Goal: Answer question/provide support: Share knowledge or assist other users

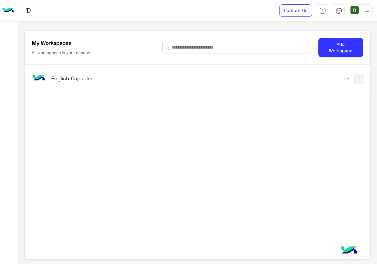
click at [154, 79] on h5 "English Capsules" at bounding box center [111, 78] width 120 height 7
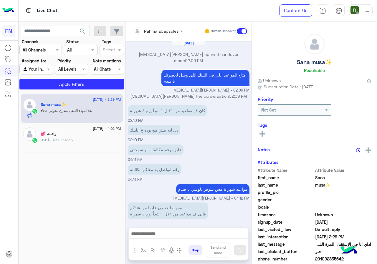
scroll to position [283, 0]
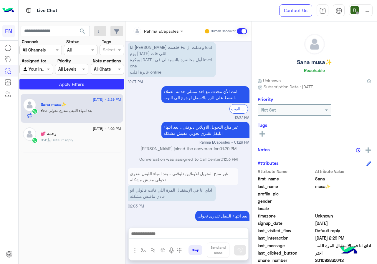
click at [156, 26] on div "Rahma ECapsules" at bounding box center [156, 31] width 46 height 12
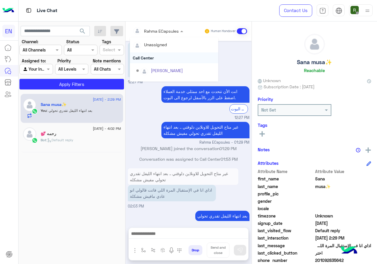
click at [157, 56] on div "Call Center" at bounding box center [174, 57] width 88 height 11
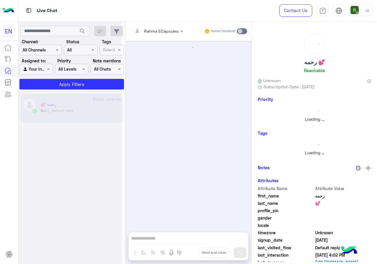
scroll to position [286, 0]
click at [49, 51] on div at bounding box center [41, 50] width 42 height 7
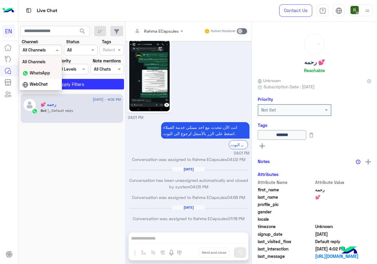
click at [47, 78] on div "WhatsApp" at bounding box center [40, 72] width 42 height 11
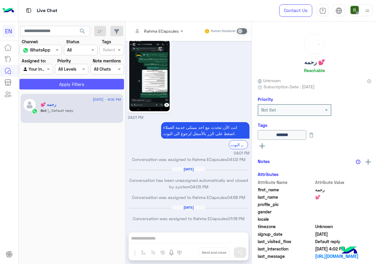
click at [52, 88] on button "Apply Filters" at bounding box center [71, 84] width 105 height 11
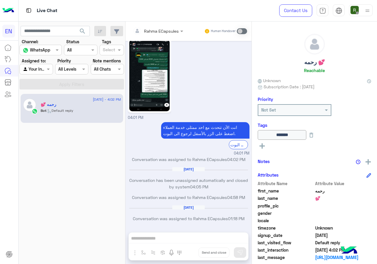
click at [127, 166] on div "[DATE] Conversation was assigned to Rahma ECapsules 04:21 PM [DATE] .. 01:30 PM…" at bounding box center [189, 134] width 126 height 186
click at [41, 67] on div at bounding box center [36, 69] width 33 height 7
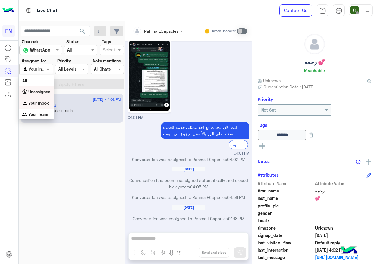
click at [44, 97] on div "Unassigned" at bounding box center [36, 91] width 34 height 11
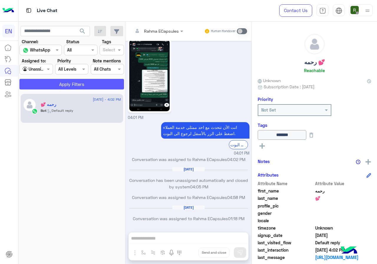
click at [49, 84] on button "Apply Filters" at bounding box center [71, 84] width 105 height 11
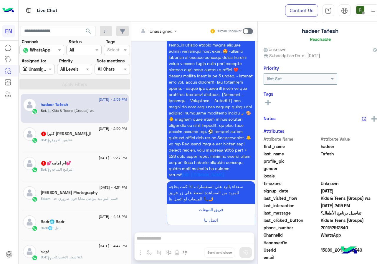
scroll to position [52, 0]
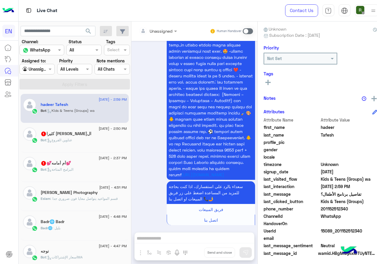
drag, startPoint x: 317, startPoint y: 205, endPoint x: 346, endPoint y: 206, distance: 29.5
click at [346, 206] on div "Attribute Name Attribute Value first_name hadeer last_name Tafesh profile_pic g…" at bounding box center [320, 187] width 113 height 141
click at [338, 210] on span "201152512340" at bounding box center [349, 209] width 56 height 6
drag, startPoint x: 316, startPoint y: 210, endPoint x: 357, endPoint y: 210, distance: 41.3
click at [357, 210] on span "201152512340" at bounding box center [349, 209] width 56 height 6
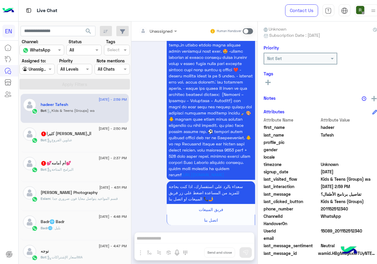
copy span "01152512340"
click at [143, 29] on input "text" at bounding box center [151, 31] width 24 height 6
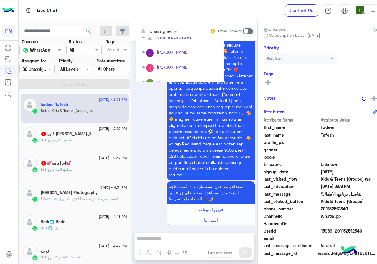
scroll to position [98, 0]
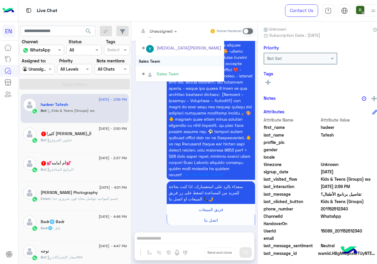
click at [157, 62] on div "Sales Team" at bounding box center [180, 61] width 88 height 11
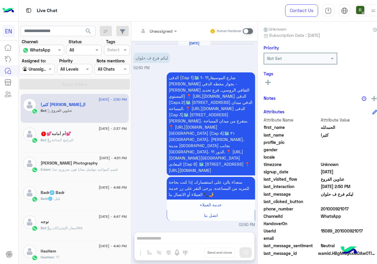
drag, startPoint x: 317, startPoint y: 208, endPoint x: 377, endPoint y: 210, distance: 59.9
click at [377, 210] on div "الحمدلله كثيرا Reachable Unknown Subscription Date : [DATE] Priority Not Set Ta…" at bounding box center [320, 142] width 125 height 241
copy span "01000921017"
click at [163, 28] on div at bounding box center [158, 30] width 45 height 7
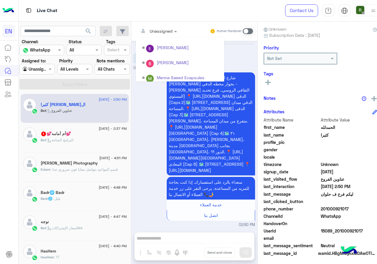
scroll to position [98, 0]
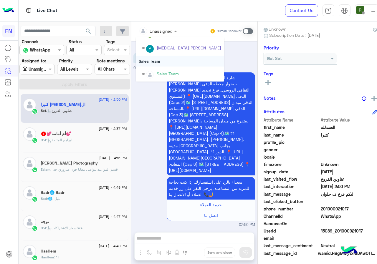
click at [173, 63] on div "Sales Team" at bounding box center [180, 61] width 88 height 11
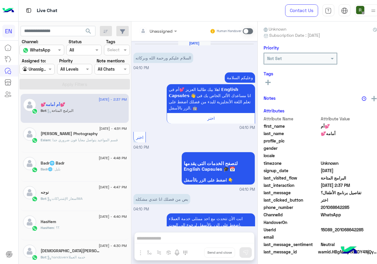
scroll to position [361, 0]
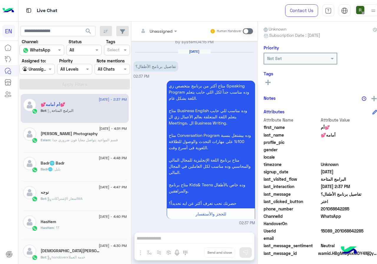
drag, startPoint x: 317, startPoint y: 206, endPoint x: 357, endPoint y: 207, distance: 39.5
click at [357, 207] on span "201068642285" at bounding box center [349, 209] width 56 height 6
copy span "01068642285"
click at [161, 25] on div "Unassigned Human Handover" at bounding box center [194, 31] width 126 height 19
click at [161, 29] on div at bounding box center [158, 30] width 45 height 7
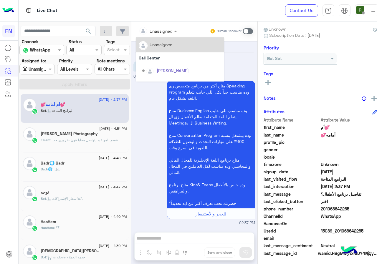
scroll to position [98, 0]
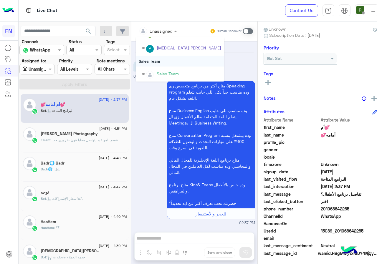
click at [160, 59] on div "Sales Team" at bounding box center [180, 61] width 88 height 11
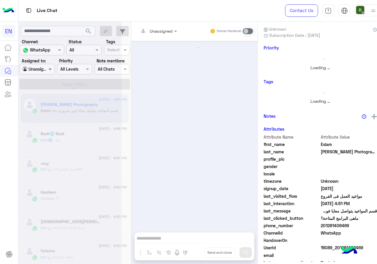
click at [47, 68] on span at bounding box center [50, 69] width 7 height 6
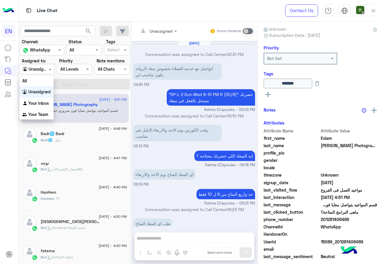
scroll to position [243, 0]
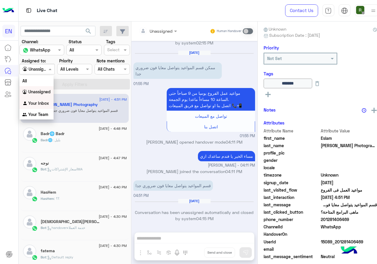
click at [41, 103] on b "Your Inbox" at bounding box center [38, 103] width 21 height 5
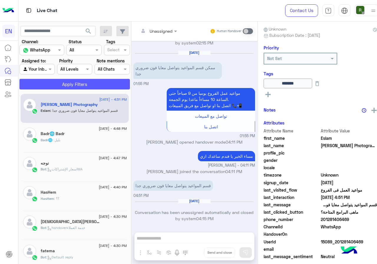
click at [53, 87] on button "Apply Filters" at bounding box center [74, 84] width 111 height 11
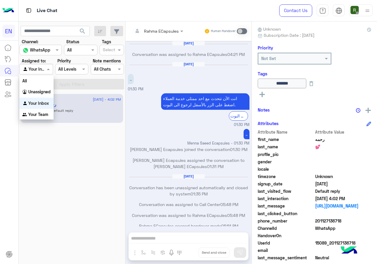
click at [36, 64] on div "Agent Filter Your Inbox" at bounding box center [35, 69] width 33 height 11
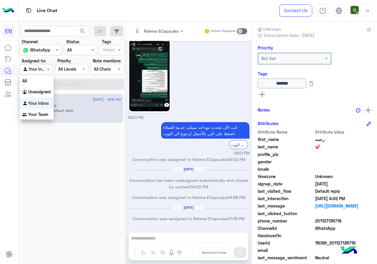
click at [37, 67] on div at bounding box center [36, 69] width 33 height 7
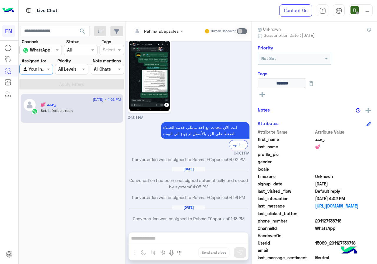
click at [37, 71] on div at bounding box center [36, 69] width 33 height 7
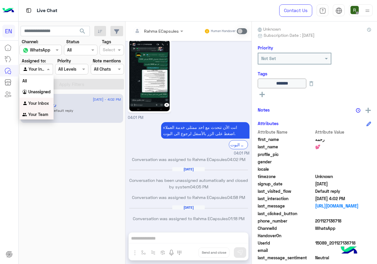
click at [45, 111] on div "Your Team" at bounding box center [36, 114] width 34 height 11
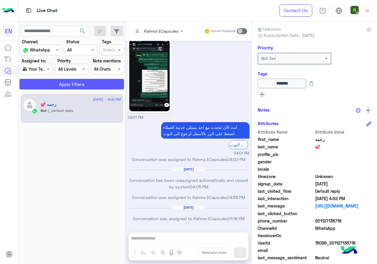
click at [55, 83] on button "Apply Filters" at bounding box center [71, 84] width 105 height 11
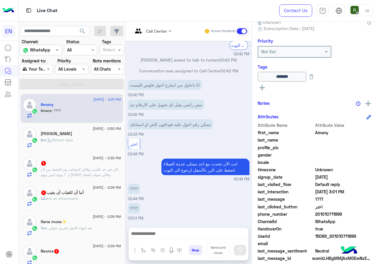
scroll to position [65, 0]
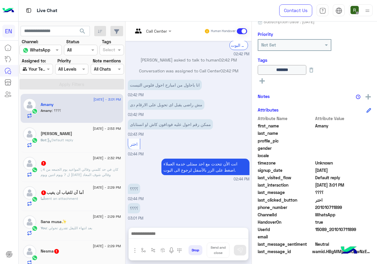
drag, startPoint x: 334, startPoint y: 207, endPoint x: 360, endPoint y: 206, distance: 26.0
click at [360, 206] on span "201010711899" at bounding box center [343, 208] width 56 height 6
copy span "01010711899"
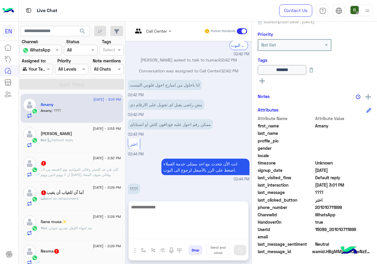
click at [177, 232] on textarea at bounding box center [189, 221] width 120 height 35
type textarea "**********"
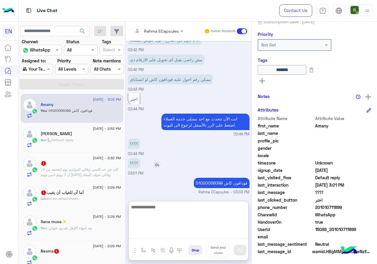
scroll to position [384, 0]
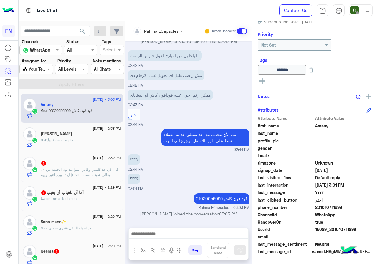
click at [85, 143] on div "Bot : Default reply" at bounding box center [81, 143] width 80 height 10
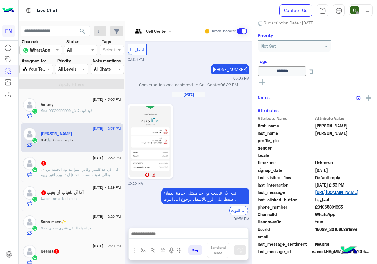
scroll to position [64, 0]
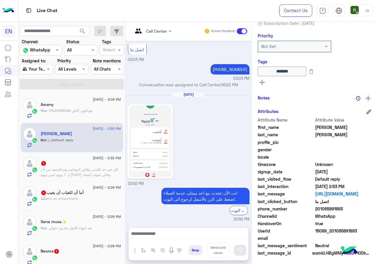
drag, startPoint x: 335, startPoint y: 206, endPoint x: 362, endPoint y: 206, distance: 26.8
click at [362, 206] on span "201065891893" at bounding box center [343, 209] width 56 height 6
copy span "01065891893"
click at [163, 144] on img at bounding box center [150, 142] width 42 height 72
click at [187, 241] on div at bounding box center [189, 235] width 120 height 15
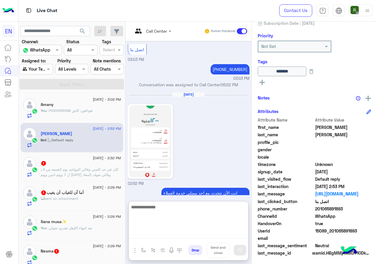
click at [188, 236] on textarea at bounding box center [189, 221] width 120 height 35
type textarea "**"
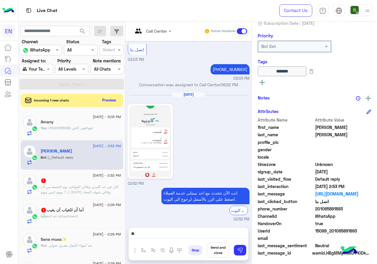
click at [220, 203] on div "Call Center Human Handover [DATE] 02:31 PM انت الأن تتحدث مع [DATE] ممثلى خدمة …" at bounding box center [189, 144] width 126 height 245
click at [220, 203] on p "انت الأن تتحدث مع احد ممثلى خدمة العملاء اضغط على الزر بالأسفل لرجوع الى البوت." at bounding box center [205, 196] width 88 height 17
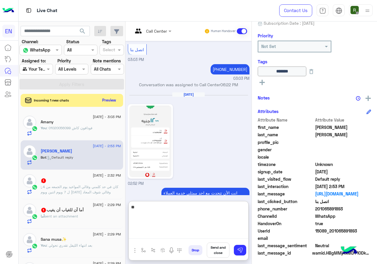
click at [199, 233] on textarea "**" at bounding box center [189, 221] width 120 height 35
type textarea "*"
type textarea "**********"
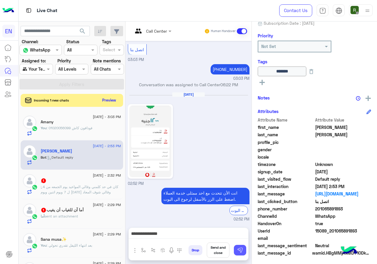
click at [246, 246] on button at bounding box center [240, 250] width 12 height 11
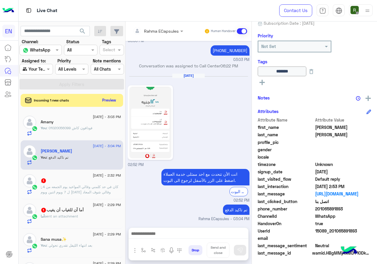
scroll to position [860, 0]
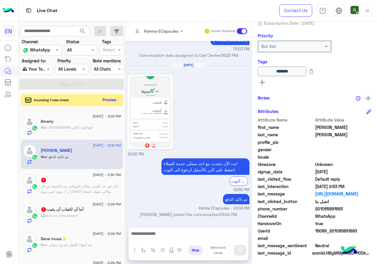
click at [119, 98] on button "Preview" at bounding box center [109, 100] width 18 height 8
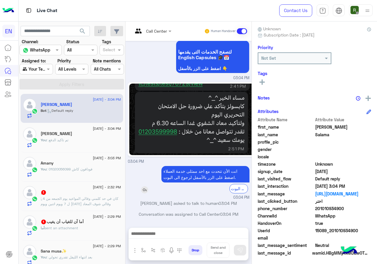
scroll to position [53, 0]
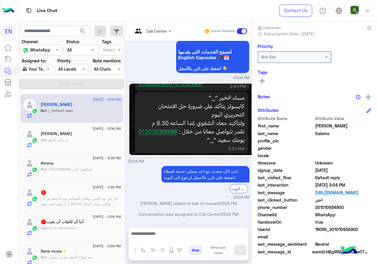
drag, startPoint x: 335, startPoint y: 207, endPoint x: 362, endPoint y: 206, distance: 27.7
click at [362, 206] on span "201010934900" at bounding box center [343, 208] width 56 height 6
copy span "01010934900"
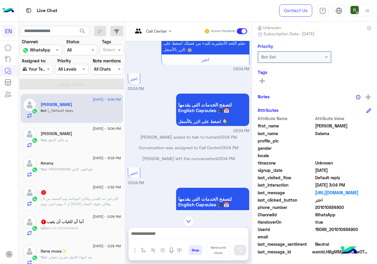
scroll to position [490, 0]
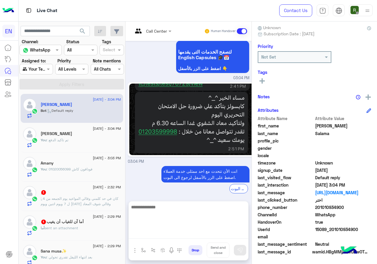
click at [174, 236] on textarea at bounding box center [189, 221] width 120 height 35
type textarea "*"
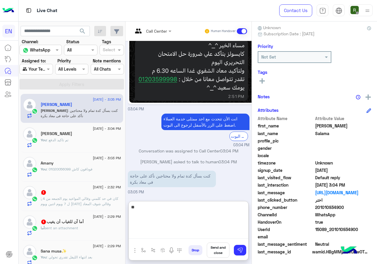
type textarea "**"
click at [248, 214] on textarea "**" at bounding box center [189, 221] width 120 height 35
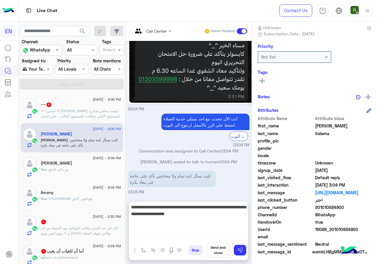
type textarea "**********"
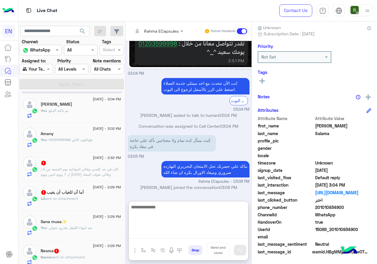
scroll to position [88, 0]
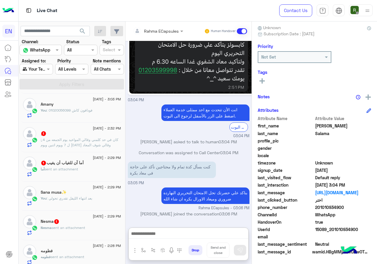
click at [93, 135] on div "ِ 1" at bounding box center [81, 134] width 80 height 6
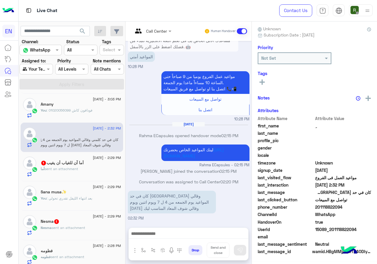
scroll to position [52, 0]
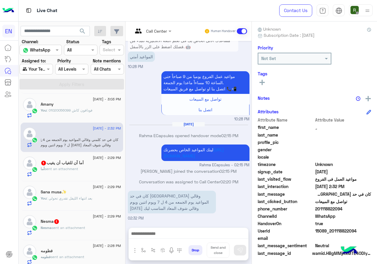
drag, startPoint x: 335, startPoint y: 209, endPoint x: 374, endPoint y: 209, distance: 38.9
click at [372, 209] on span "201118822094" at bounding box center [343, 209] width 56 height 6
copy span "01118822094"
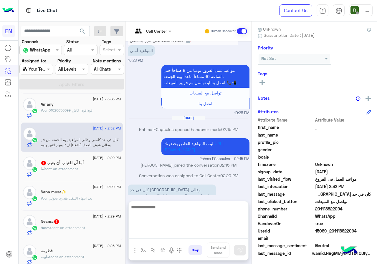
click at [187, 230] on textarea at bounding box center [189, 221] width 120 height 35
type textarea "*"
type textarea "**********"
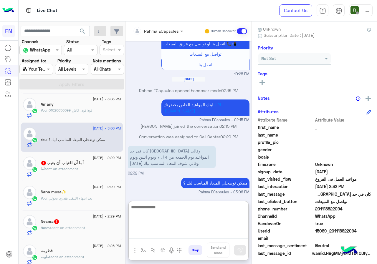
scroll to position [434, 0]
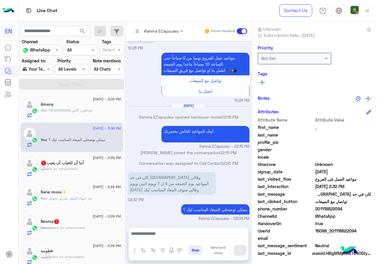
click at [86, 168] on div "أما sent an attachment" at bounding box center [81, 172] width 80 height 10
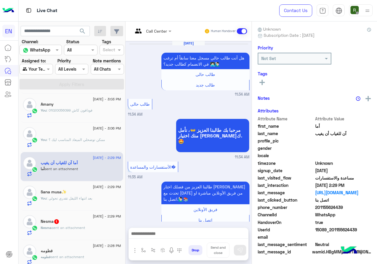
scroll to position [286, 0]
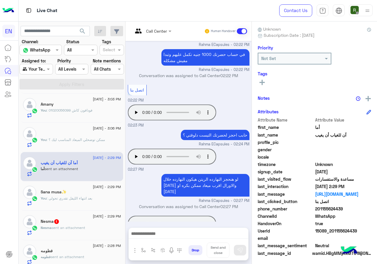
drag, startPoint x: 335, startPoint y: 209, endPoint x: 362, endPoint y: 208, distance: 26.5
click at [362, 208] on span "201155624439" at bounding box center [343, 209] width 56 height 6
copy span "01155624439"
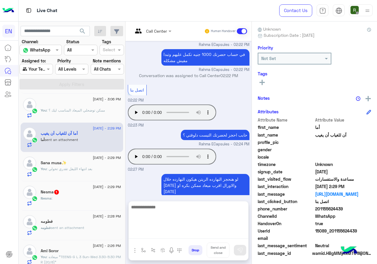
click at [199, 233] on textarea at bounding box center [189, 221] width 120 height 35
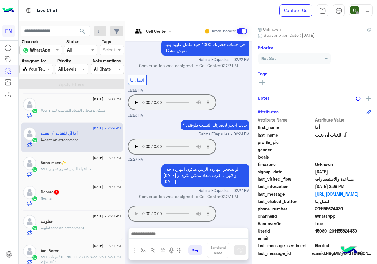
scroll to position [286, 0]
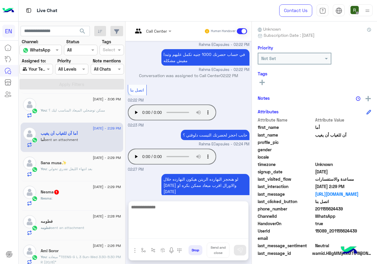
click at [177, 237] on textarea at bounding box center [189, 221] width 120 height 35
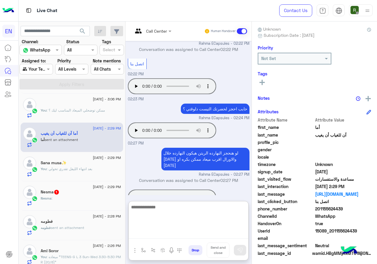
paste textarea "**********"
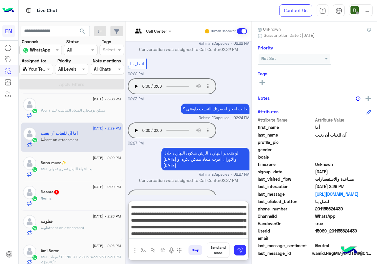
scroll to position [46, 0]
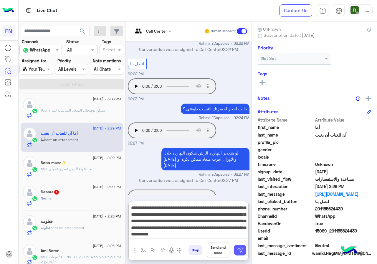
type textarea "**********"
click at [246, 254] on button at bounding box center [240, 250] width 12 height 11
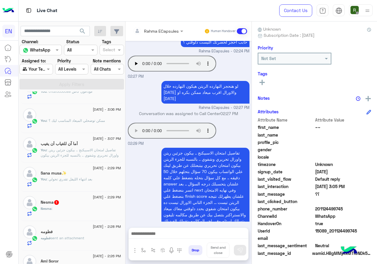
scroll to position [88, 0]
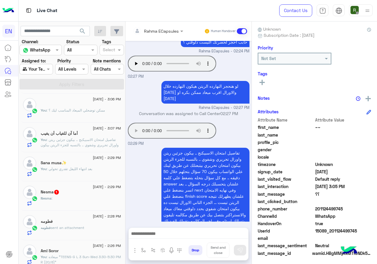
click at [95, 197] on div "Nesma :" at bounding box center [81, 201] width 80 height 10
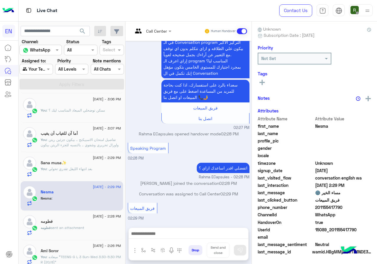
scroll to position [759, 0]
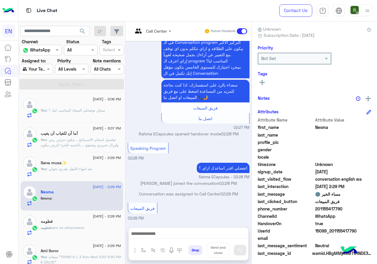
drag, startPoint x: 334, startPoint y: 208, endPoint x: 369, endPoint y: 209, distance: 35.1
click at [369, 209] on span "201155417790" at bounding box center [343, 209] width 56 height 6
copy span "01155417790"
click at [250, 170] on p "اتفضلي اقدر اساعدك ازاي ؟" at bounding box center [223, 168] width 53 height 10
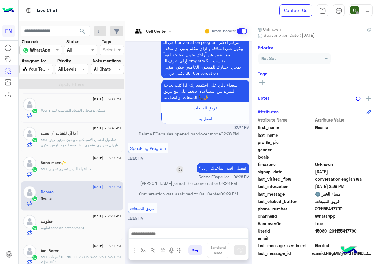
drag, startPoint x: 255, startPoint y: 170, endPoint x: 238, endPoint y: 173, distance: 17.3
click at [238, 173] on p "اتفضلي اقدر اساعدك ازاي ؟" at bounding box center [223, 168] width 53 height 10
drag, startPoint x: 251, startPoint y: 166, endPoint x: 217, endPoint y: 168, distance: 34.5
click at [217, 168] on p "اتفضلي اقدر اساعدك ازاي ؟" at bounding box center [223, 168] width 53 height 10
copy p "اقدر اساعدك ازاي ؟"
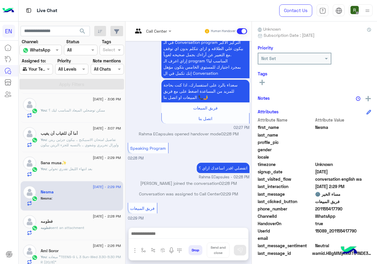
drag, startPoint x: 200, startPoint y: 228, endPoint x: 190, endPoint y: 233, distance: 11.1
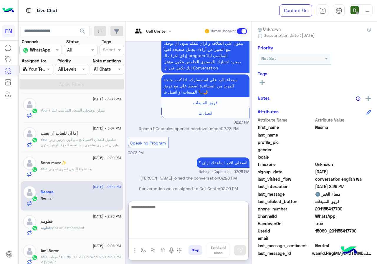
paste textarea "**********"
type textarea "**********"
click at [252, 250] on div "Call Center Human Handover [DATE] انت الأن تتحدث مع [DATE] ممثلى خدمة العملاء ا…" at bounding box center [189, 144] width 126 height 245
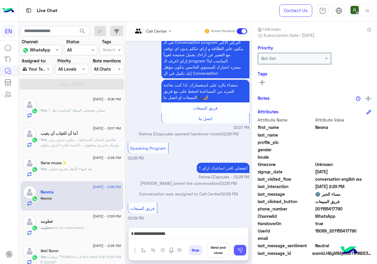
click at [243, 252] on img at bounding box center [240, 251] width 6 height 6
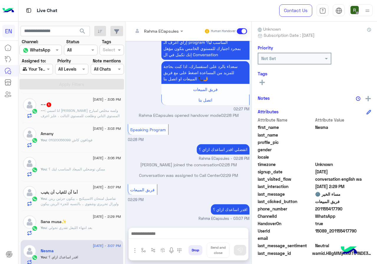
scroll to position [0, 0]
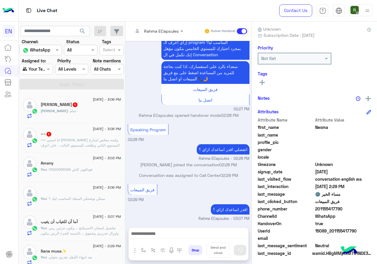
click at [95, 152] on div "[DATE] - 3:05 PM ~~ 1 ~~ : انا اسمي [PERSON_NAME] ولسه مخلص امبارح المستوي التا…" at bounding box center [72, 137] width 103 height 29
click at [96, 138] on span ": انا اسمي [PERSON_NAME] ولسه مخلص امبارح المستوي التاني وطلعت للمستوي التالت ،…" at bounding box center [80, 145] width 79 height 15
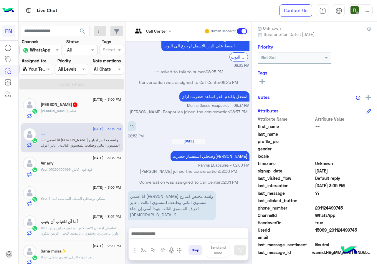
scroll to position [53, 0]
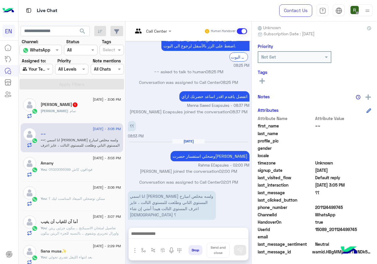
click at [369, 208] on span "201124499745" at bounding box center [343, 208] width 56 height 6
click at [75, 98] on div "[DATE] - 3:06 PM" at bounding box center [81, 100] width 80 height 4
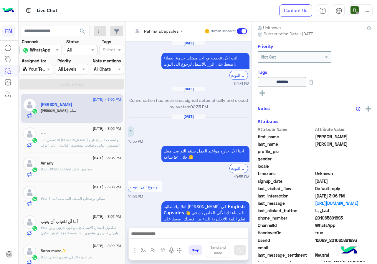
scroll to position [776, 0]
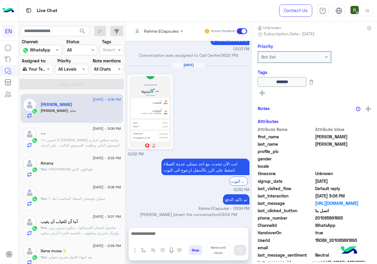
click at [81, 144] on span ": انا اسمي [PERSON_NAME] ولسه مخلص امبارح المستوي التاني وطلعت للمستوي التالت ،…" at bounding box center [80, 145] width 79 height 15
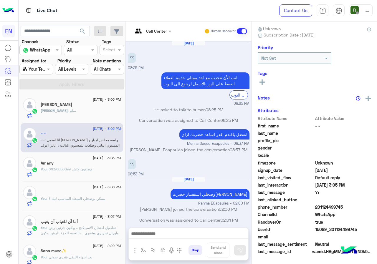
scroll to position [38, 0]
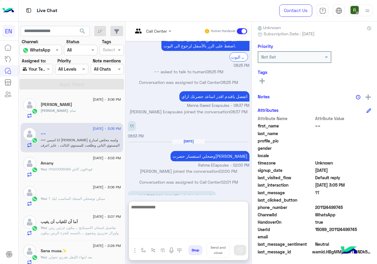
paste textarea "**********"
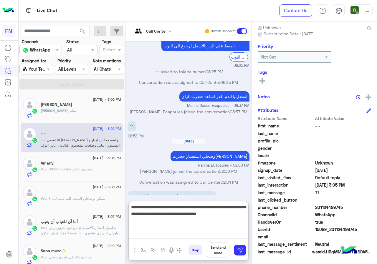
type textarea "**********"
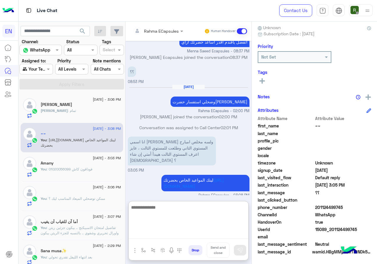
scroll to position [96, 0]
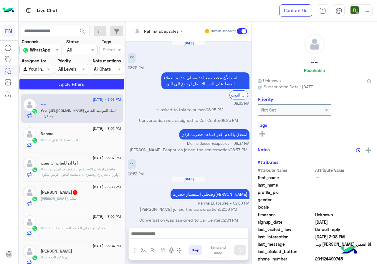
scroll to position [69, 0]
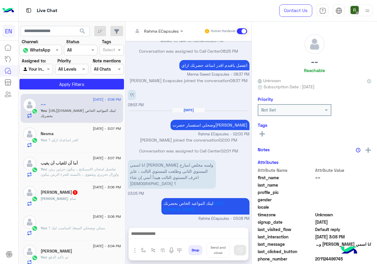
click at [167, 28] on input "text" at bounding box center [150, 31] width 34 height 6
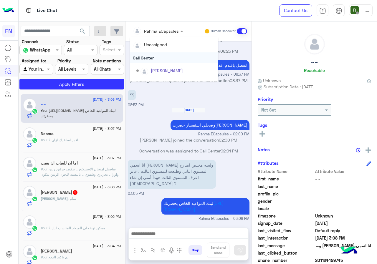
click at [179, 60] on div "Call Center" at bounding box center [174, 57] width 88 height 11
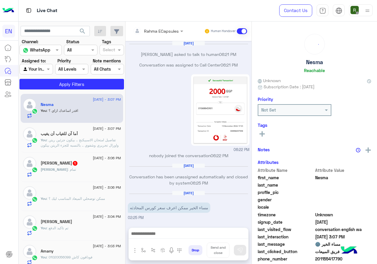
scroll to position [742, 0]
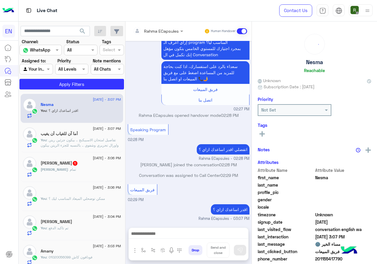
click at [178, 34] on div "Rahma ECapsules" at bounding box center [161, 31] width 35 height 6
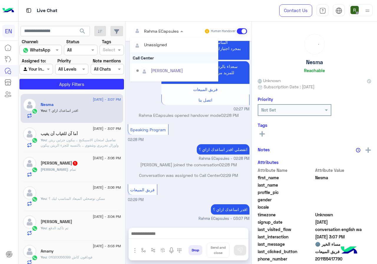
click at [163, 57] on div "Call Center" at bounding box center [174, 57] width 88 height 11
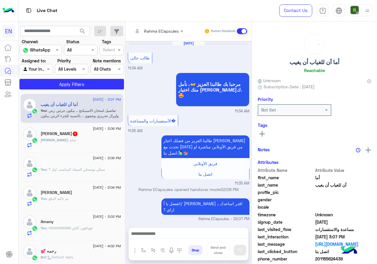
scroll to position [333, 0]
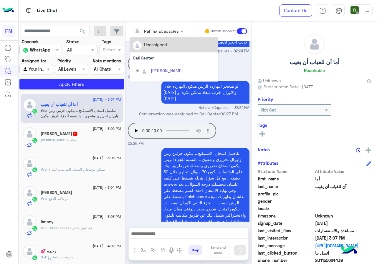
click at [165, 33] on input "text" at bounding box center [150, 31] width 34 height 6
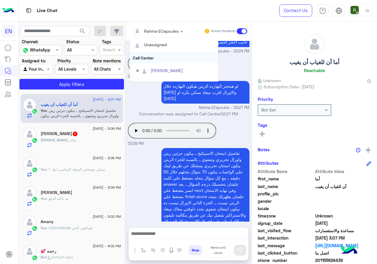
click at [159, 55] on div "Call Center" at bounding box center [174, 57] width 88 height 11
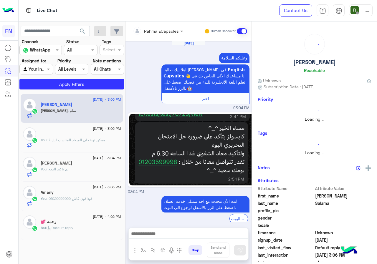
scroll to position [467, 0]
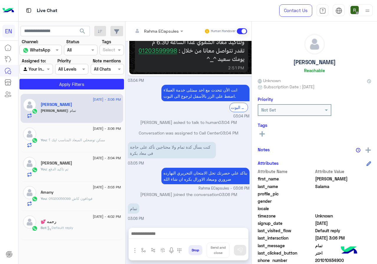
click at [163, 23] on div "Rahma ECapsules Human Handover" at bounding box center [189, 31] width 126 height 19
click at [163, 28] on input "text" at bounding box center [150, 31] width 34 height 6
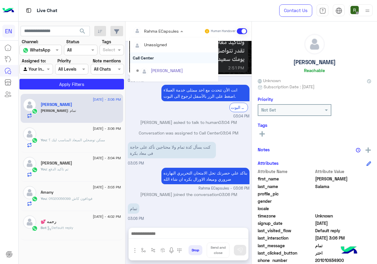
click at [158, 58] on div "Call Center" at bounding box center [174, 57] width 88 height 11
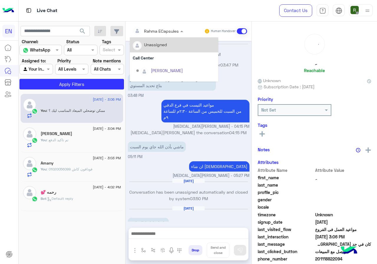
scroll to position [372, 0]
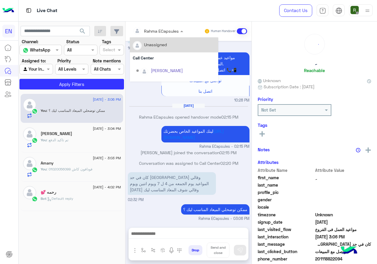
click at [160, 30] on input "text" at bounding box center [150, 31] width 34 height 6
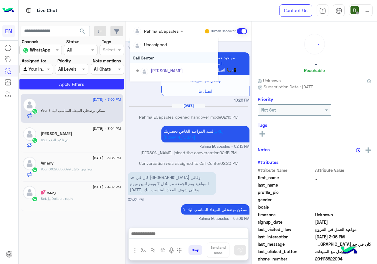
click at [159, 60] on div "Call Center" at bounding box center [174, 57] width 88 height 11
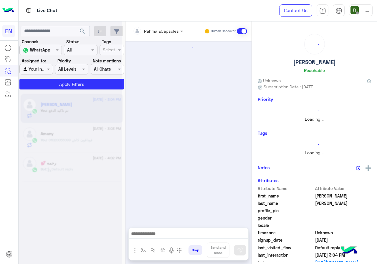
click at [162, 34] on div "Rahma ECapsules" at bounding box center [161, 31] width 35 height 6
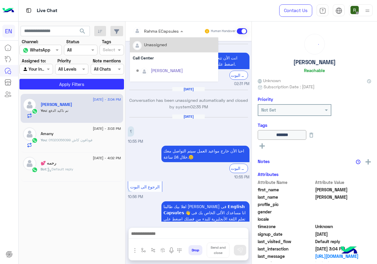
scroll to position [776, 0]
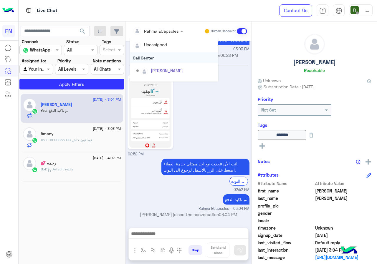
click at [156, 62] on div "Call Center" at bounding box center [174, 57] width 88 height 11
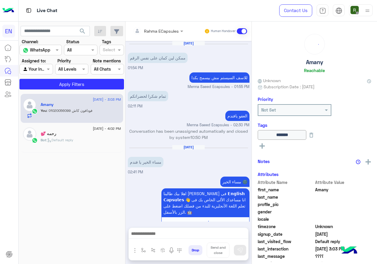
scroll to position [312, 0]
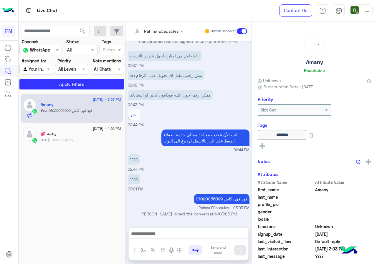
click at [158, 28] on input "text" at bounding box center [150, 31] width 34 height 6
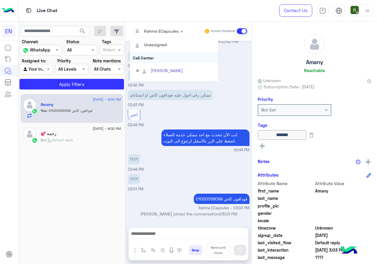
click at [156, 56] on div "Call Center" at bounding box center [174, 57] width 88 height 11
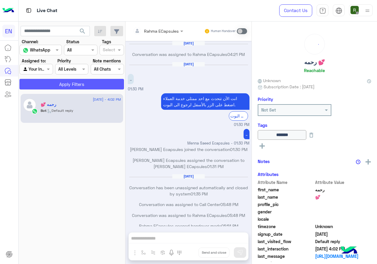
scroll to position [286, 0]
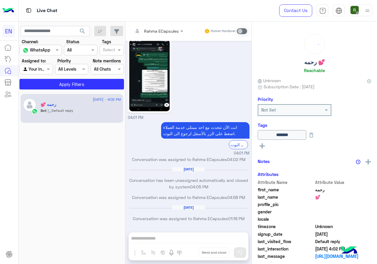
click at [38, 69] on div at bounding box center [36, 69] width 33 height 7
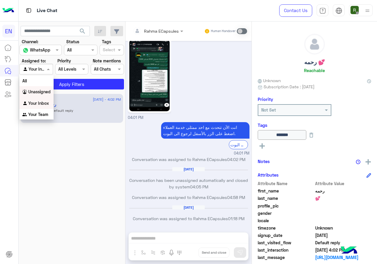
click at [41, 90] on b "Unassigned" at bounding box center [39, 91] width 22 height 5
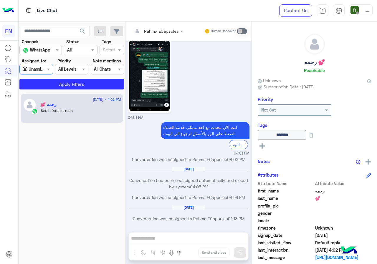
click at [72, 78] on section "Channel: Channel WhatsApp Status Channel All Tags Select Assigned to: Agent Fil…" at bounding box center [72, 64] width 98 height 51
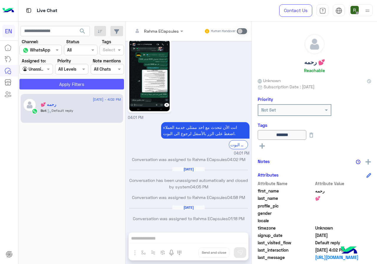
click at [72, 79] on button "Apply Filters" at bounding box center [71, 84] width 105 height 11
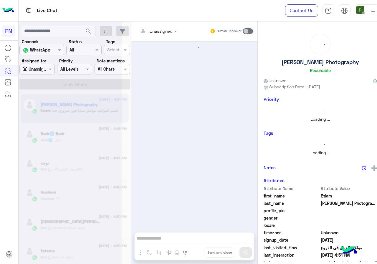
scroll to position [243, 0]
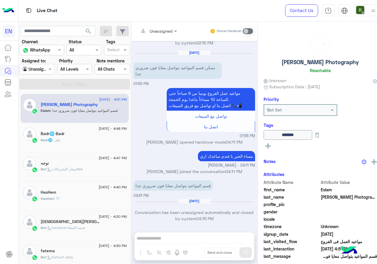
click at [45, 72] on div "Unassigned" at bounding box center [35, 69] width 24 height 7
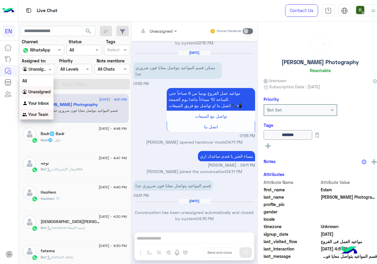
click at [42, 112] on div "Your Team" at bounding box center [36, 114] width 34 height 11
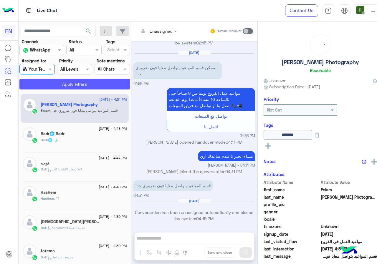
click at [61, 80] on button "Apply Filters" at bounding box center [74, 84] width 111 height 11
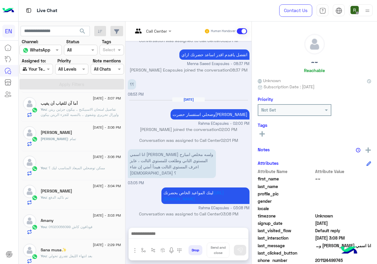
scroll to position [88, 0]
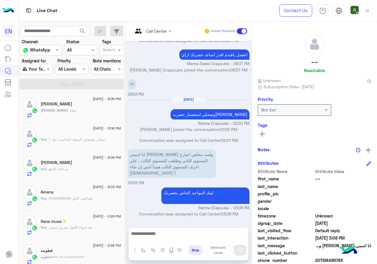
click at [87, 160] on div "[DATE] - 3:04 PM" at bounding box center [81, 158] width 80 height 4
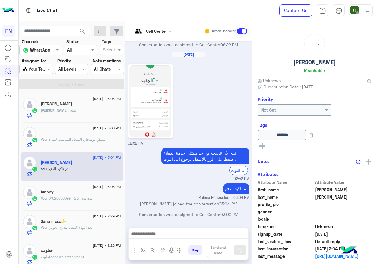
scroll to position [64, 0]
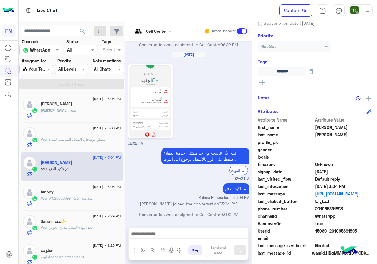
drag, startPoint x: 352, startPoint y: 210, endPoint x: 370, endPoint y: 209, distance: 17.7
click at [370, 209] on span "201065891893" at bounding box center [343, 209] width 56 height 6
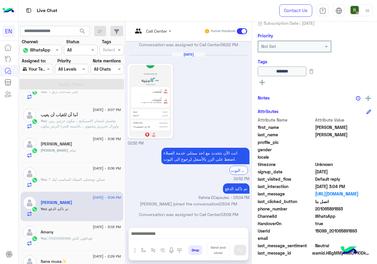
scroll to position [59, 0]
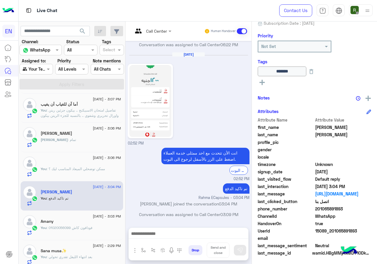
click at [87, 141] on div "Omar : تمام" at bounding box center [81, 142] width 80 height 10
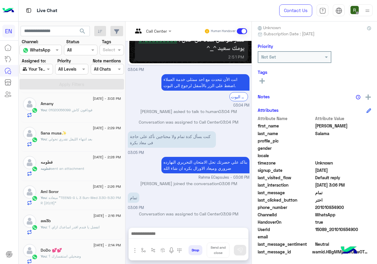
scroll to position [206, 0]
click at [92, 145] on div "فطومه sent an attachment" at bounding box center [81, 142] width 80 height 10
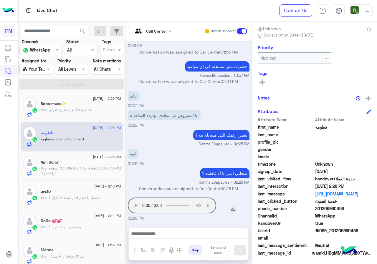
scroll to position [53, 0]
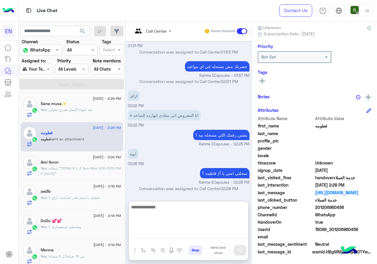
click at [182, 237] on textarea at bounding box center [189, 221] width 120 height 35
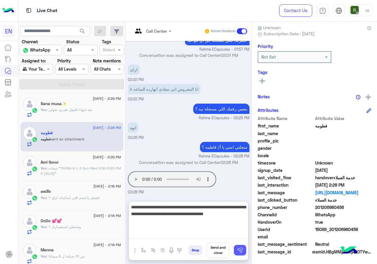
type textarea "**********"
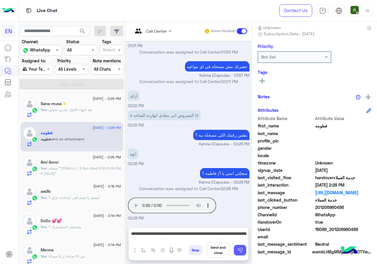
click at [243, 251] on img at bounding box center [240, 251] width 6 height 6
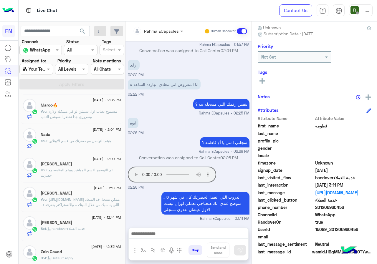
scroll to position [416, 0]
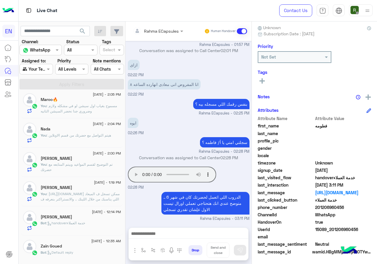
click at [74, 244] on div "Zain Goued" at bounding box center [81, 247] width 80 height 6
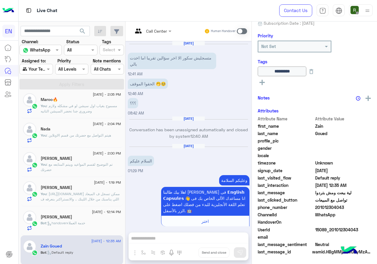
scroll to position [379, 0]
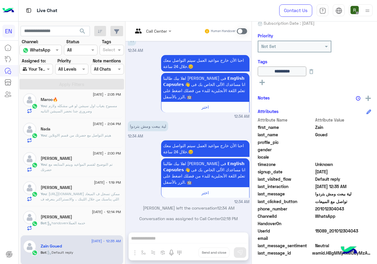
drag, startPoint x: 355, startPoint y: 206, endPoint x: 374, endPoint y: 206, distance: 18.3
click at [372, 206] on span "201012304043" at bounding box center [343, 209] width 56 height 6
click at [202, 238] on div "Call Center Human Handover Jun 20, 2025 متسجليش سكور الا اخر سؤالين تقريبا اما …" at bounding box center [189, 144] width 126 height 245
click at [247, 30] on span at bounding box center [242, 31] width 10 height 6
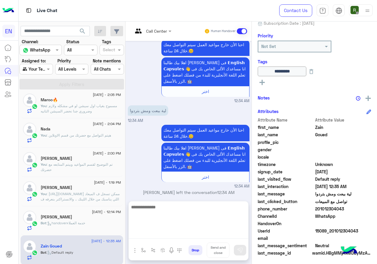
click at [188, 235] on textarea at bounding box center [189, 221] width 120 height 35
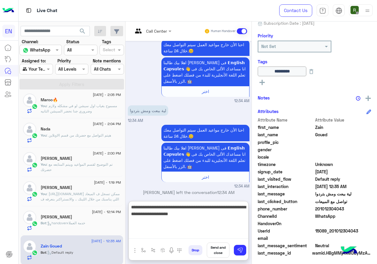
type textarea "**********"
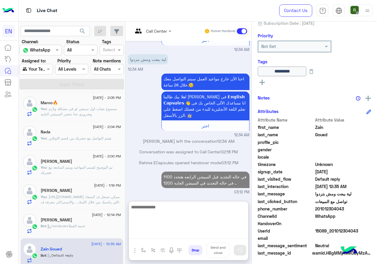
scroll to position [463, 0]
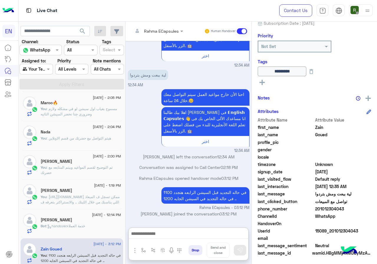
click at [85, 219] on div "[PERSON_NAME]" at bounding box center [81, 221] width 80 height 6
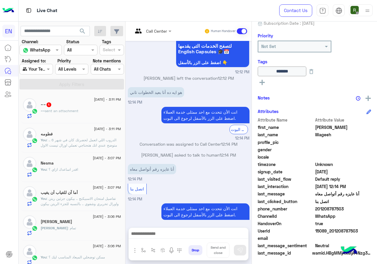
click at [94, 106] on div "~~ 1" at bounding box center [81, 105] width 80 height 6
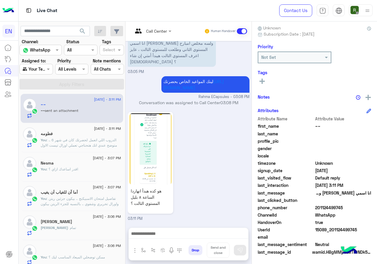
scroll to position [53, 0]
drag, startPoint x: 337, startPoint y: 207, endPoint x: 353, endPoint y: 207, distance: 15.6
click at [353, 207] on span "201124499745" at bounding box center [343, 208] width 56 height 6
click at [349, 210] on span "201124499745" at bounding box center [343, 208] width 56 height 6
click at [340, 207] on span "201124499745" at bounding box center [343, 208] width 56 height 6
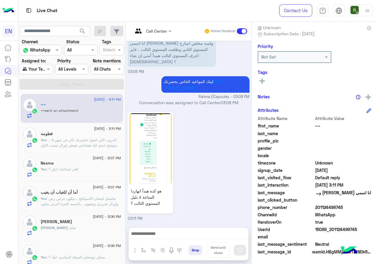
drag, startPoint x: 335, startPoint y: 207, endPoint x: 359, endPoint y: 205, distance: 24.3
click at [359, 205] on span "201124499745" at bounding box center [343, 208] width 56 height 6
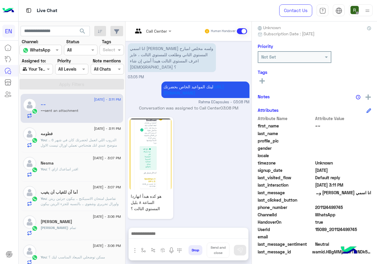
scroll to position [191, 0]
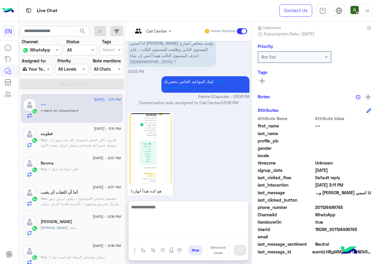
click at [175, 238] on textarea at bounding box center [189, 221] width 120 height 35
paste textarea "**********"
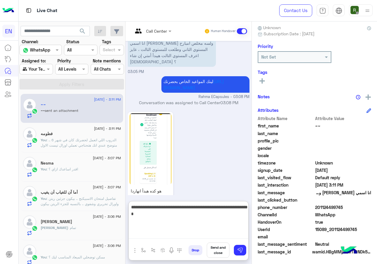
drag, startPoint x: 171, startPoint y: 210, endPoint x: 195, endPoint y: 209, distance: 24.5
click at [195, 209] on textarea "**********" at bounding box center [189, 221] width 120 height 35
drag, startPoint x: 169, startPoint y: 209, endPoint x: 198, endPoint y: 210, distance: 29.2
click at [198, 210] on textarea "**********" at bounding box center [189, 221] width 120 height 35
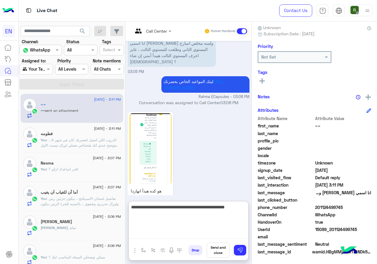
click at [216, 216] on textarea "**********" at bounding box center [189, 221] width 120 height 35
type textarea "**********"
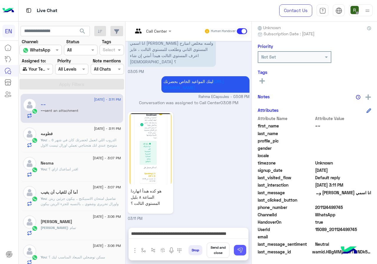
click at [246, 248] on button at bounding box center [240, 250] width 12 height 11
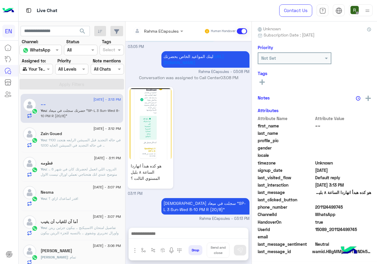
scroll to position [52, 0]
click at [36, 68] on input "text" at bounding box center [30, 69] width 14 height 6
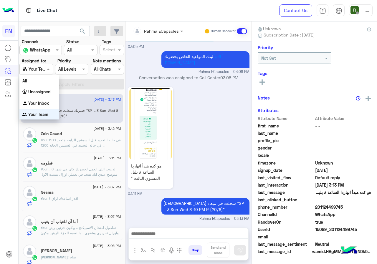
scroll to position [0, 0]
click at [42, 102] on b "Your Inbox" at bounding box center [38, 102] width 21 height 5
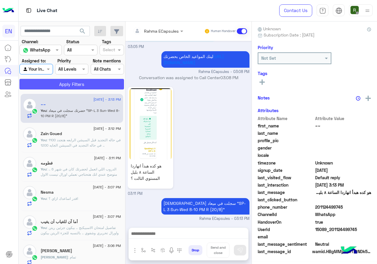
click at [53, 84] on button "Apply Filters" at bounding box center [71, 84] width 105 height 11
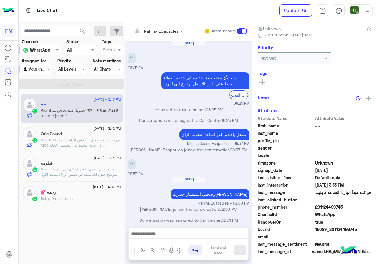
scroll to position [216, 0]
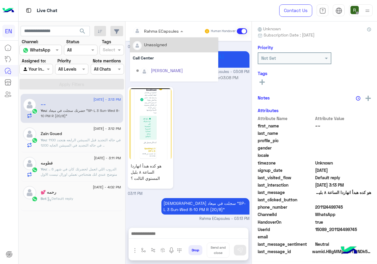
click at [156, 33] on input "text" at bounding box center [150, 31] width 34 height 6
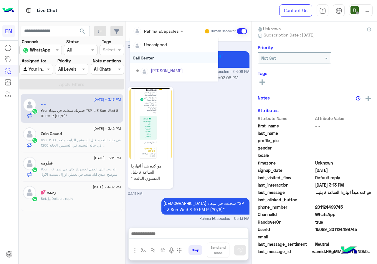
click at [154, 53] on div "Call Center" at bounding box center [174, 57] width 88 height 11
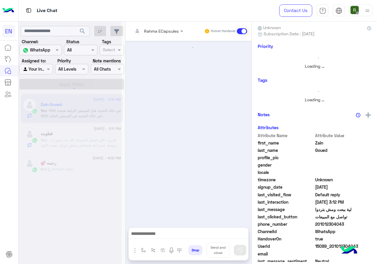
click at [160, 24] on div "Rahma ECapsules Human Handover" at bounding box center [189, 31] width 126 height 19
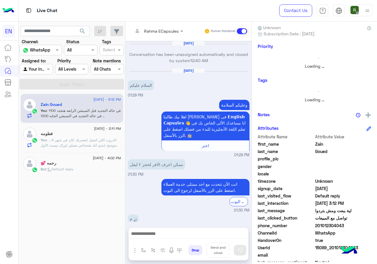
scroll to position [53, 0]
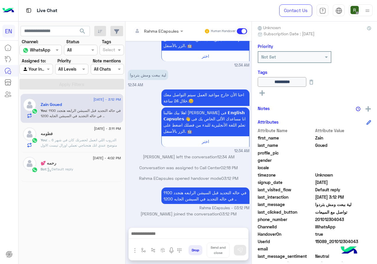
click at [159, 38] on div "Rahma ECapsules Human Handover" at bounding box center [189, 31] width 126 height 19
click at [158, 35] on div "Rahma ECapsules" at bounding box center [156, 31] width 46 height 12
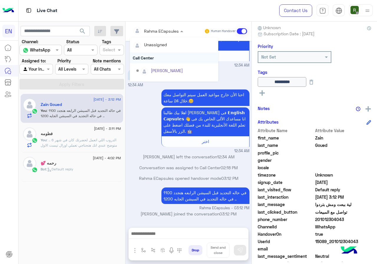
click at [151, 59] on div "Call Center" at bounding box center [174, 57] width 88 height 11
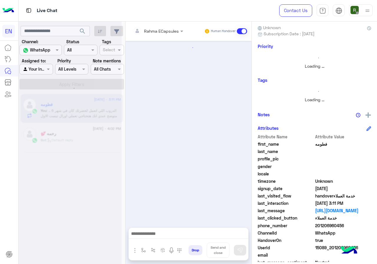
click at [156, 30] on input "text" at bounding box center [150, 31] width 34 height 6
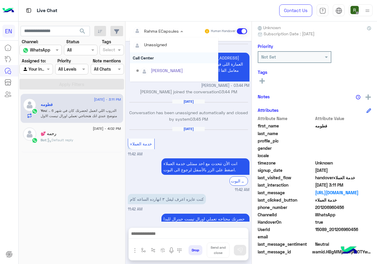
scroll to position [256, 0]
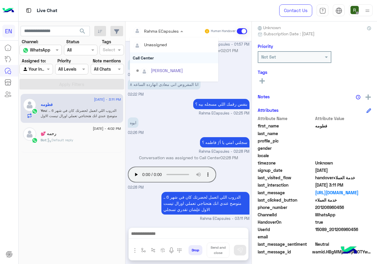
click at [153, 59] on div "Call Center" at bounding box center [174, 57] width 88 height 11
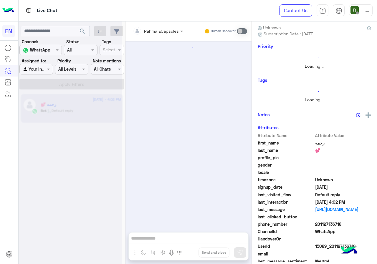
click at [33, 70] on input "text" at bounding box center [30, 69] width 14 height 6
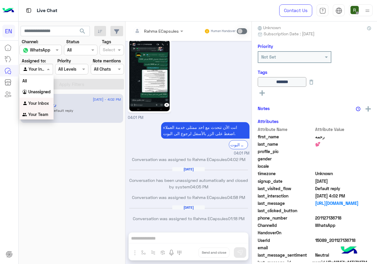
click at [39, 112] on b "Your Team" at bounding box center [38, 114] width 20 height 5
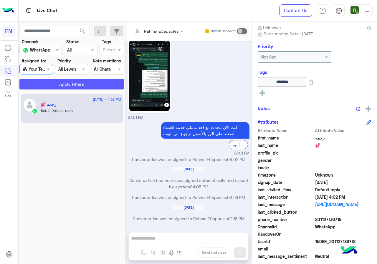
click at [52, 89] on button "Apply Filters" at bounding box center [71, 84] width 105 height 11
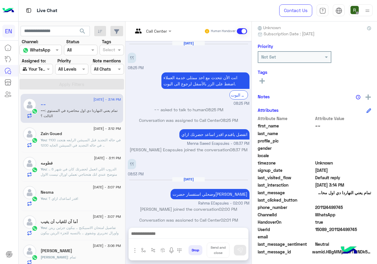
scroll to position [253, 0]
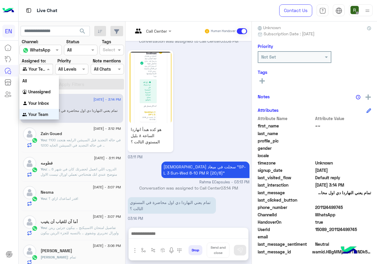
click at [44, 70] on div at bounding box center [36, 69] width 33 height 7
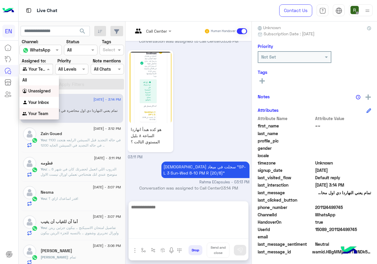
click at [202, 234] on textarea at bounding box center [189, 221] width 120 height 35
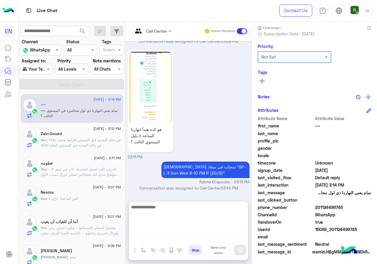
scroll to position [279, 0]
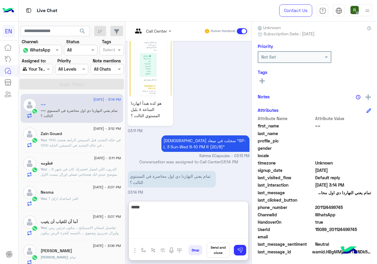
type textarea "*****"
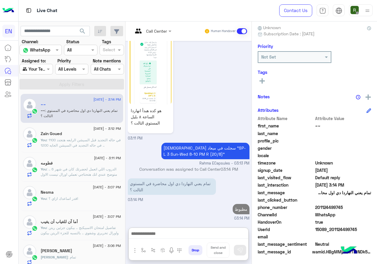
click at [36, 70] on input "text" at bounding box center [30, 69] width 14 height 6
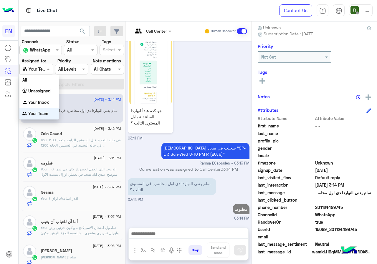
scroll to position [0, 0]
click at [45, 89] on b "Unassigned" at bounding box center [39, 90] width 22 height 5
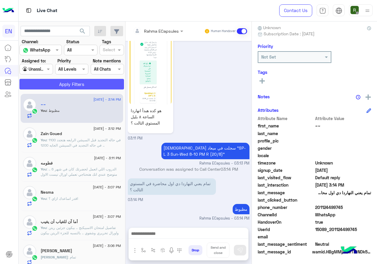
click at [63, 87] on button "Apply Filters" at bounding box center [71, 84] width 105 height 11
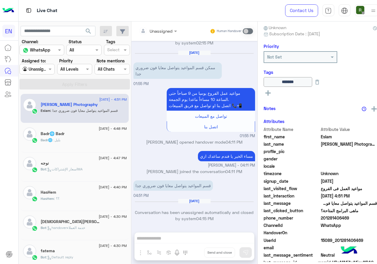
click at [45, 73] on div "Agent Filter Unassigned" at bounding box center [36, 69] width 35 height 11
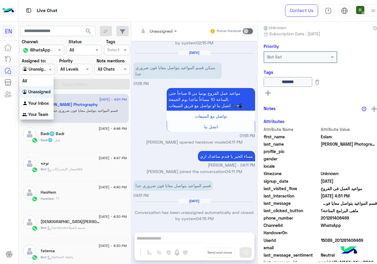
click at [43, 101] on b "Your Inbox" at bounding box center [38, 103] width 21 height 5
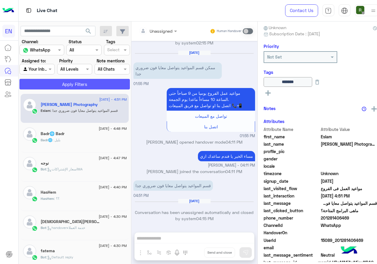
click at [53, 85] on button "Apply Filters" at bounding box center [74, 84] width 111 height 11
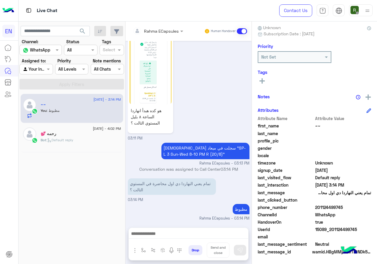
click at [39, 70] on div at bounding box center [36, 69] width 33 height 7
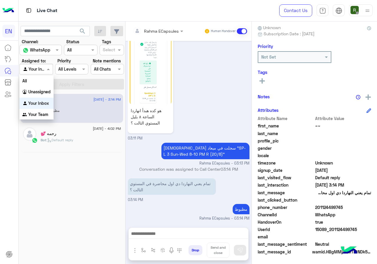
click at [39, 70] on div at bounding box center [36, 69] width 33 height 7
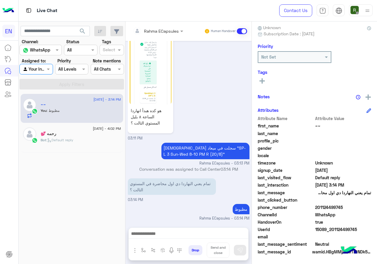
click at [141, 26] on div at bounding box center [138, 31] width 11 height 12
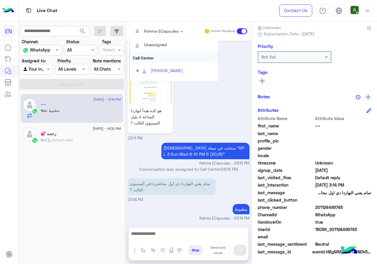
click at [150, 59] on div "Call Center" at bounding box center [174, 57] width 88 height 11
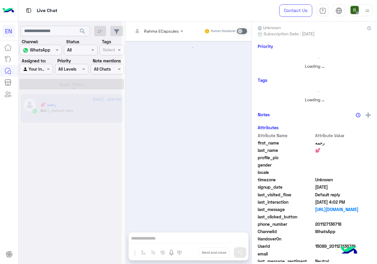
click at [39, 69] on div at bounding box center [70, 134] width 103 height 264
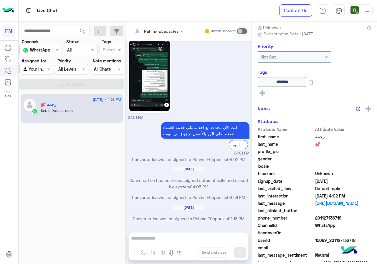
click at [41, 70] on div at bounding box center [36, 69] width 33 height 7
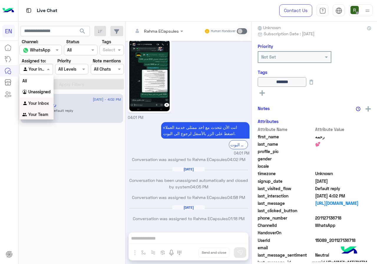
click at [44, 113] on b "Your Team" at bounding box center [38, 114] width 20 height 5
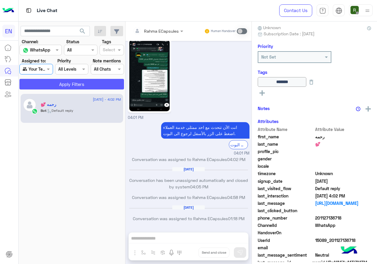
click at [49, 86] on button "Apply Filters" at bounding box center [71, 84] width 105 height 11
